Goal: Register for event/course

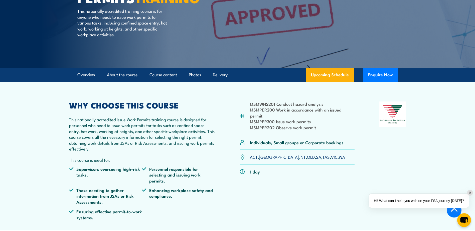
scroll to position [100, 0]
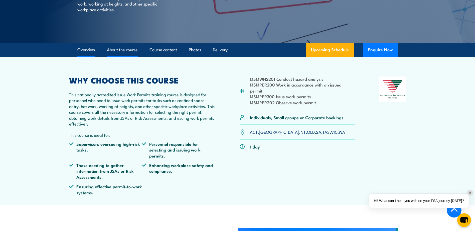
click at [116, 51] on link "About the course" at bounding box center [122, 49] width 31 height 13
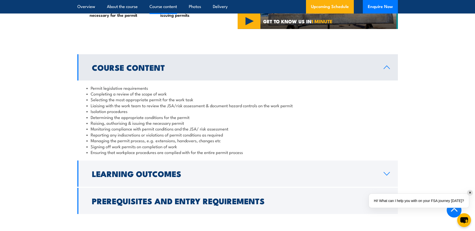
scroll to position [421, 0]
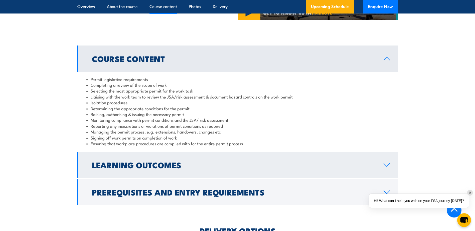
click at [388, 163] on icon at bounding box center [387, 165] width 7 height 4
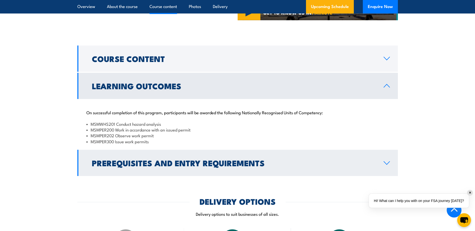
click at [384, 166] on link "Prerequisites and Entry Requirements" at bounding box center [237, 163] width 321 height 26
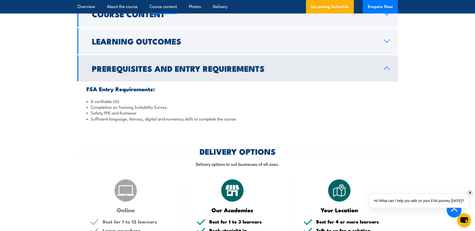
scroll to position [522, 0]
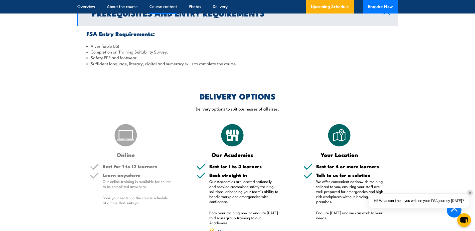
click at [137, 162] on div "Online Best for 1 to 12 learners Learn anywhere Our online training is availabl…" at bounding box center [130, 197] width 107 height 149
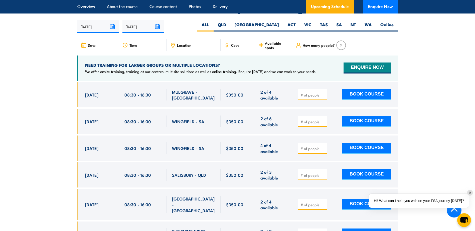
scroll to position [772, 0]
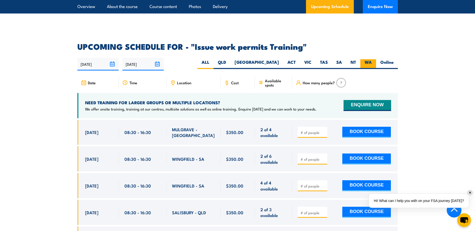
click at [367, 59] on label "WA" at bounding box center [368, 64] width 16 height 10
click at [372, 59] on input "WA" at bounding box center [373, 60] width 3 height 3
radio input "true"
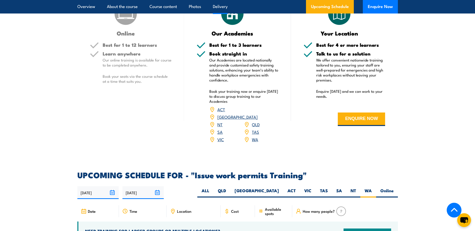
scroll to position [667, 0]
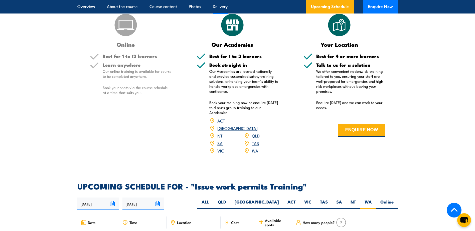
click at [106, 56] on h5 "Best for 1 to 12 learners" at bounding box center [137, 56] width 69 height 5
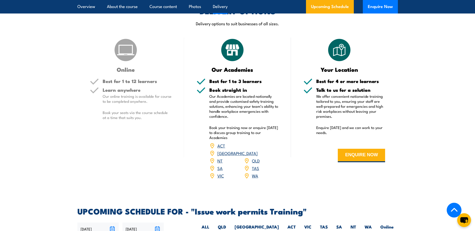
click at [128, 49] on img at bounding box center [125, 50] width 25 height 25
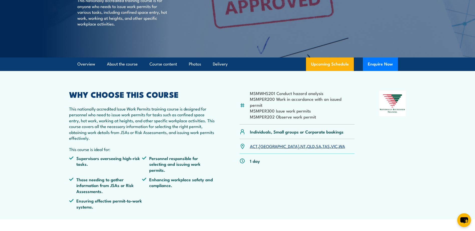
scroll to position [0, 0]
